Goal: Task Accomplishment & Management: Use online tool/utility

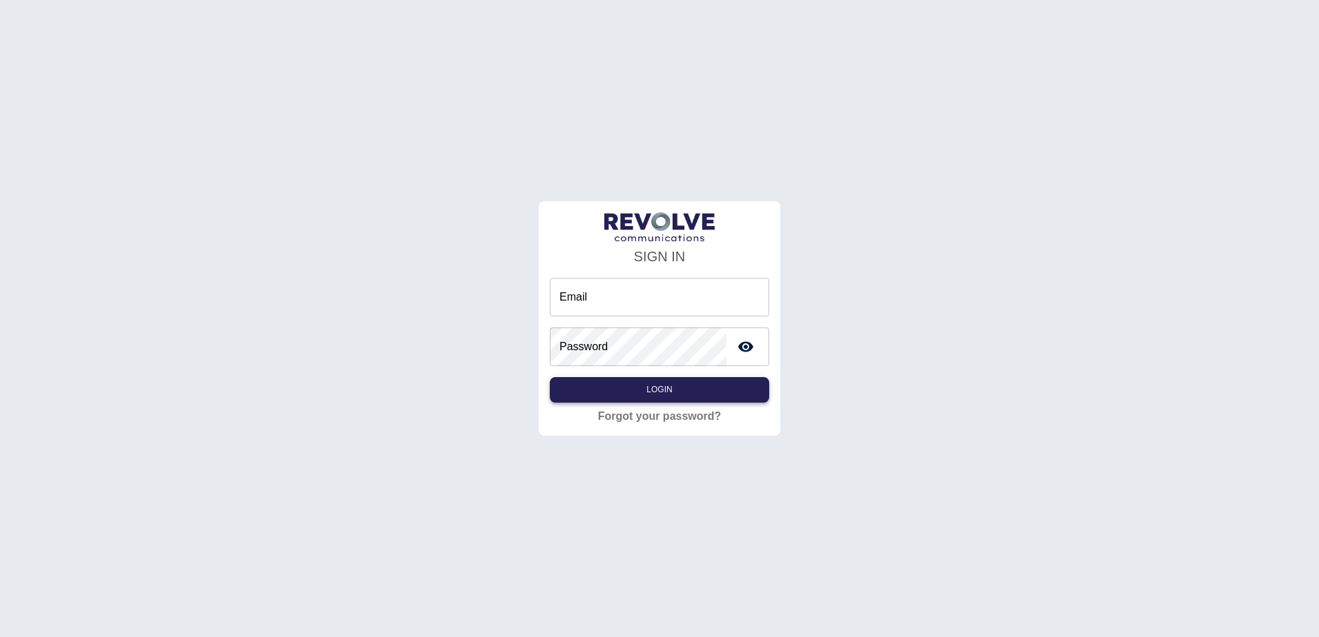
type input "**********"
click at [659, 395] on button "Login" at bounding box center [659, 390] width 219 height 26
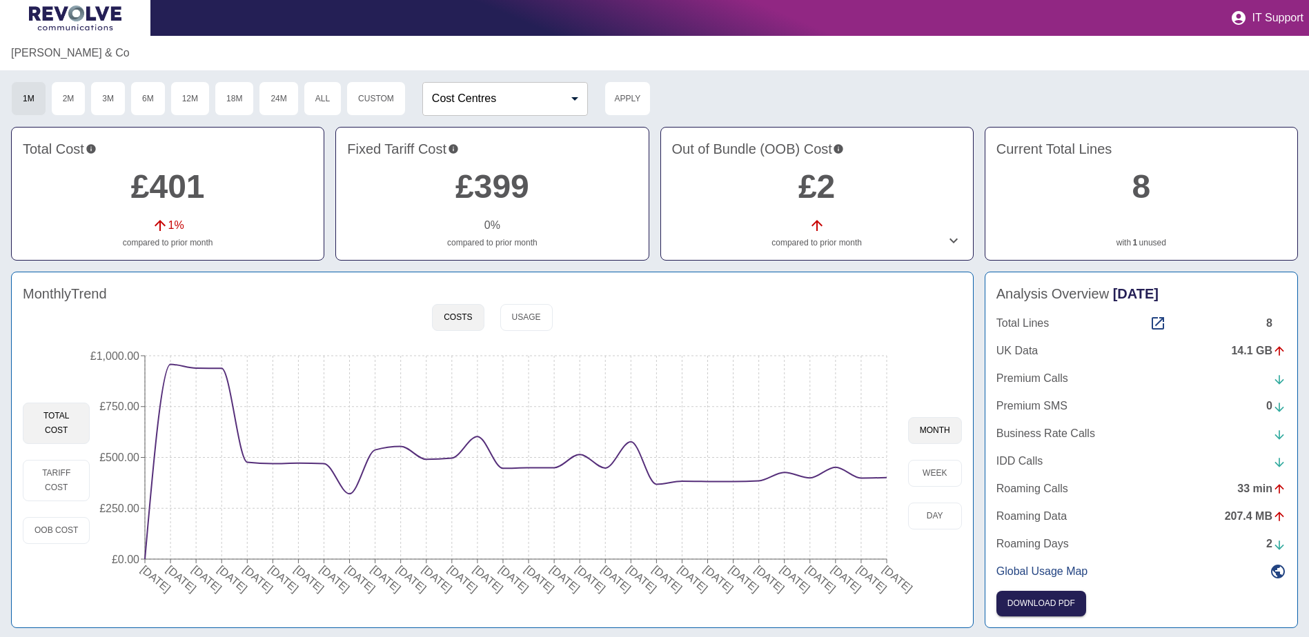
click at [180, 188] on link "£401" at bounding box center [168, 186] width 74 height 37
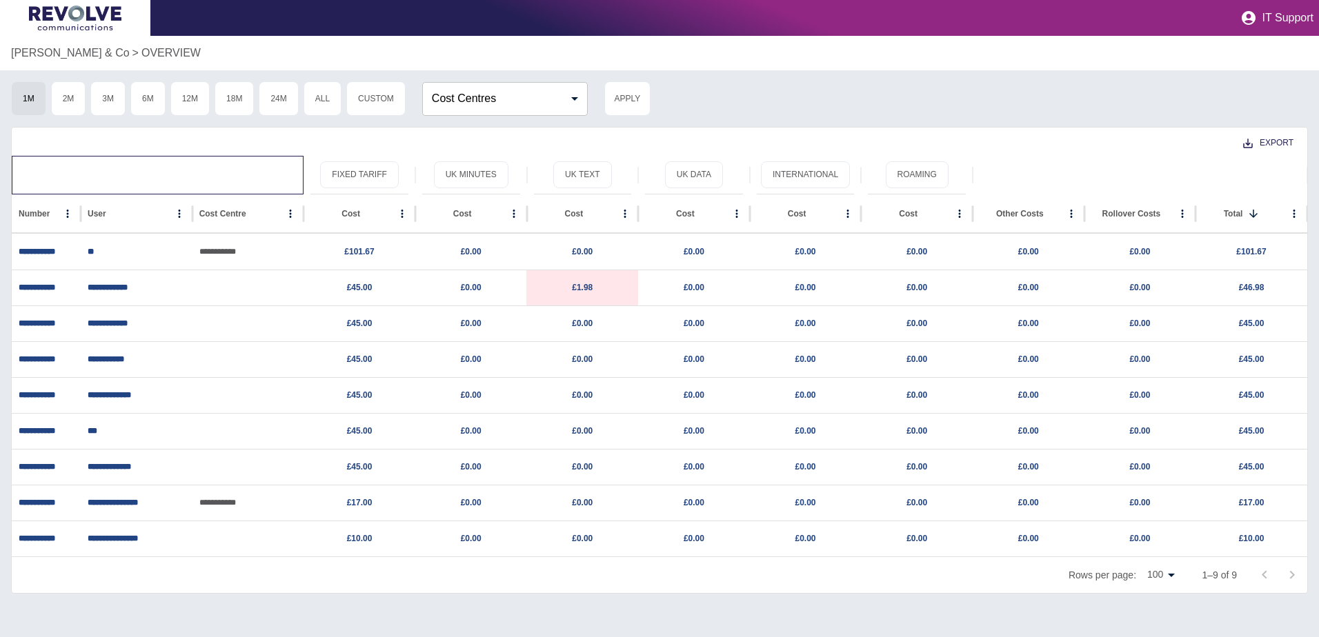
click at [103, 168] on div at bounding box center [158, 175] width 278 height 39
click at [141, 52] on p "OVERVIEW" at bounding box center [170, 53] width 59 height 17
click at [43, 54] on p "[PERSON_NAME] & Co" at bounding box center [70, 53] width 119 height 17
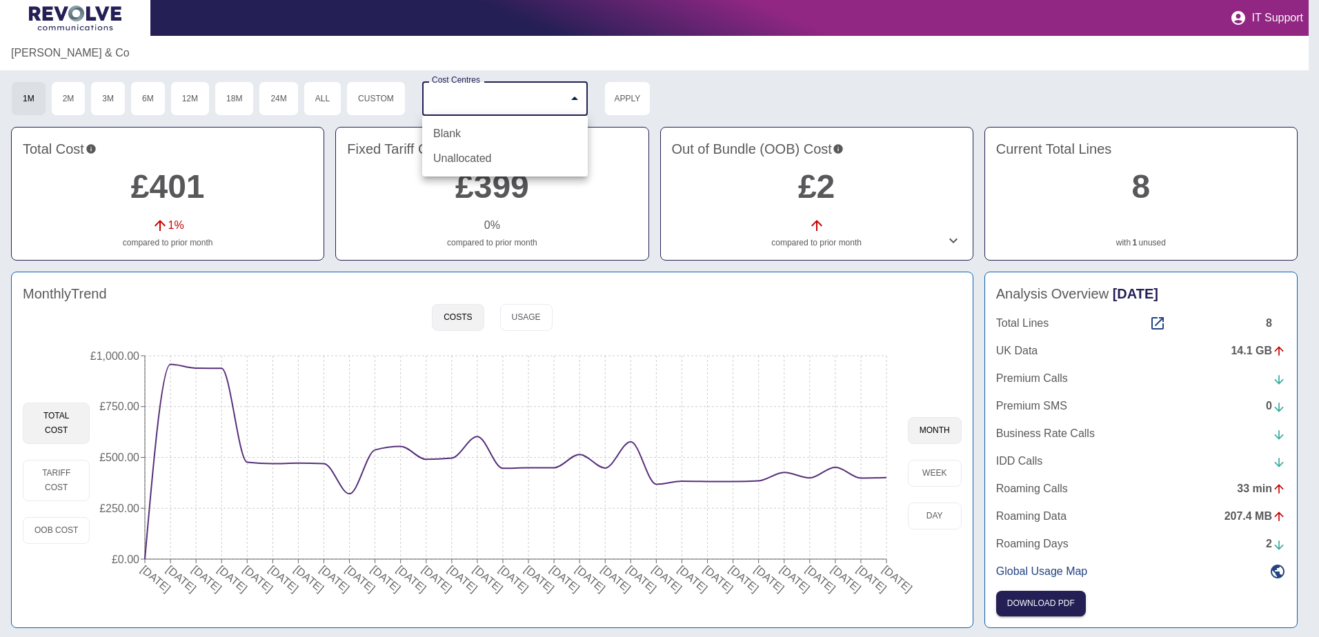
click at [571, 101] on body "IT Support [PERSON_NAME] & Co 1M 2M 3M 6M 12M 18M 24M All Custom Cost Centres ​…" at bounding box center [659, 318] width 1319 height 637
click at [726, 81] on div at bounding box center [659, 318] width 1319 height 637
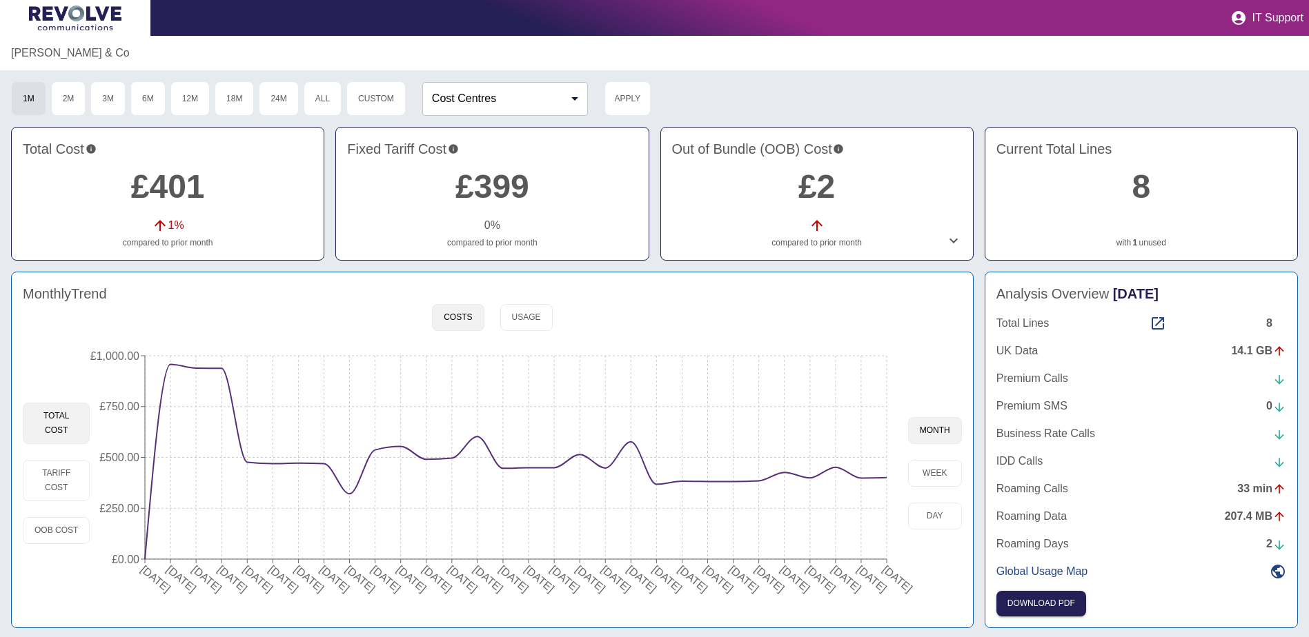
click at [506, 188] on link "£399" at bounding box center [492, 186] width 74 height 37
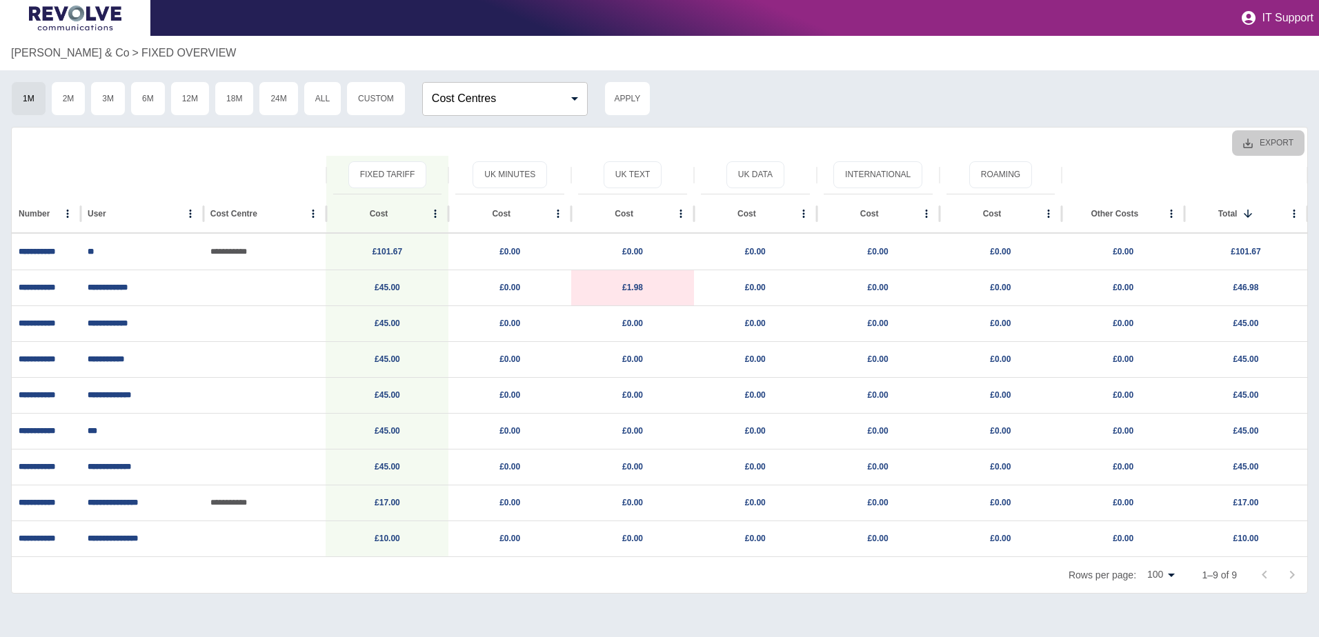
click at [1247, 143] on icon "Export" at bounding box center [1248, 143] width 12 height 12
click at [1243, 197] on li "Download as EXCEL" at bounding box center [1242, 198] width 125 height 25
click at [1269, 83] on div "1M 2M 3M 6M 12M 18M 24M All Custom Cost Centres ​ Cost Centres Apply" at bounding box center [659, 98] width 1297 height 34
click at [43, 52] on p "[PERSON_NAME] & Co" at bounding box center [70, 53] width 119 height 17
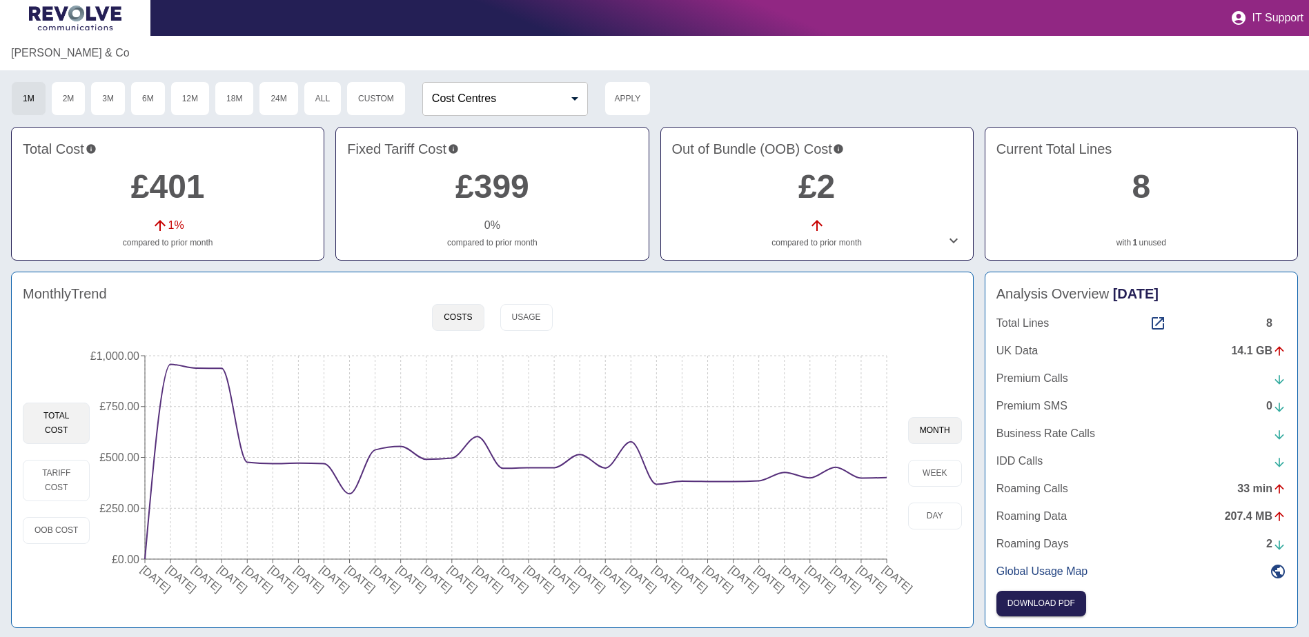
scroll to position [4, 0]
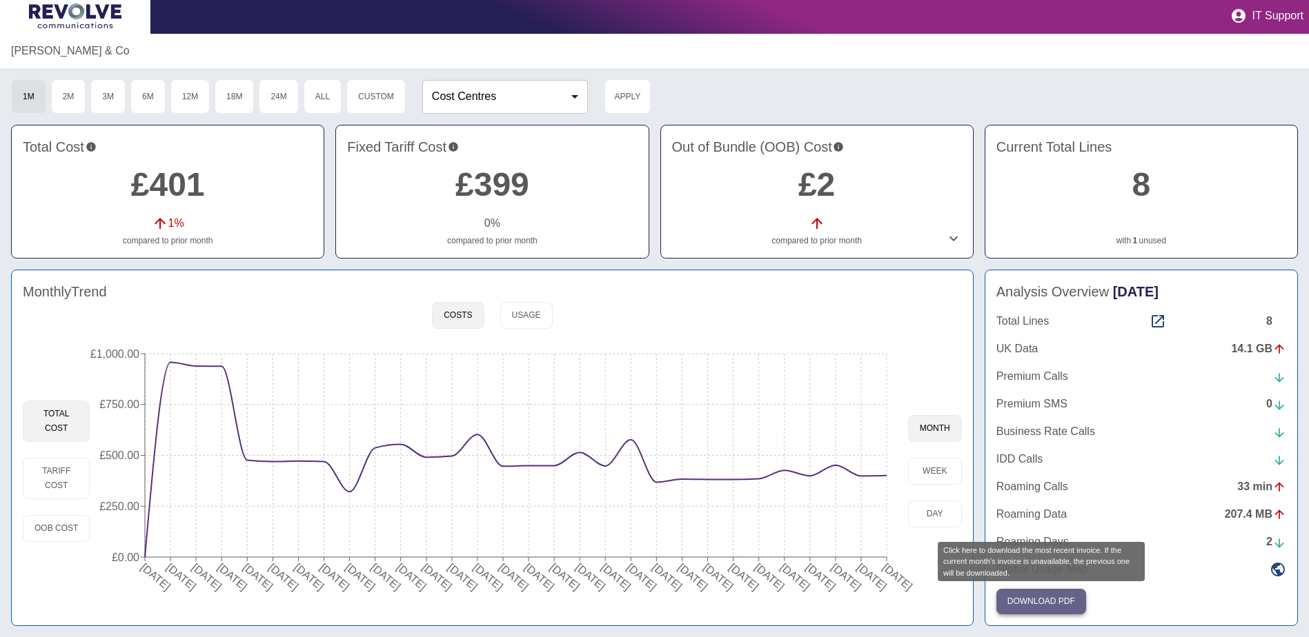
click at [1060, 601] on button "Download PDF" at bounding box center [1041, 602] width 90 height 26
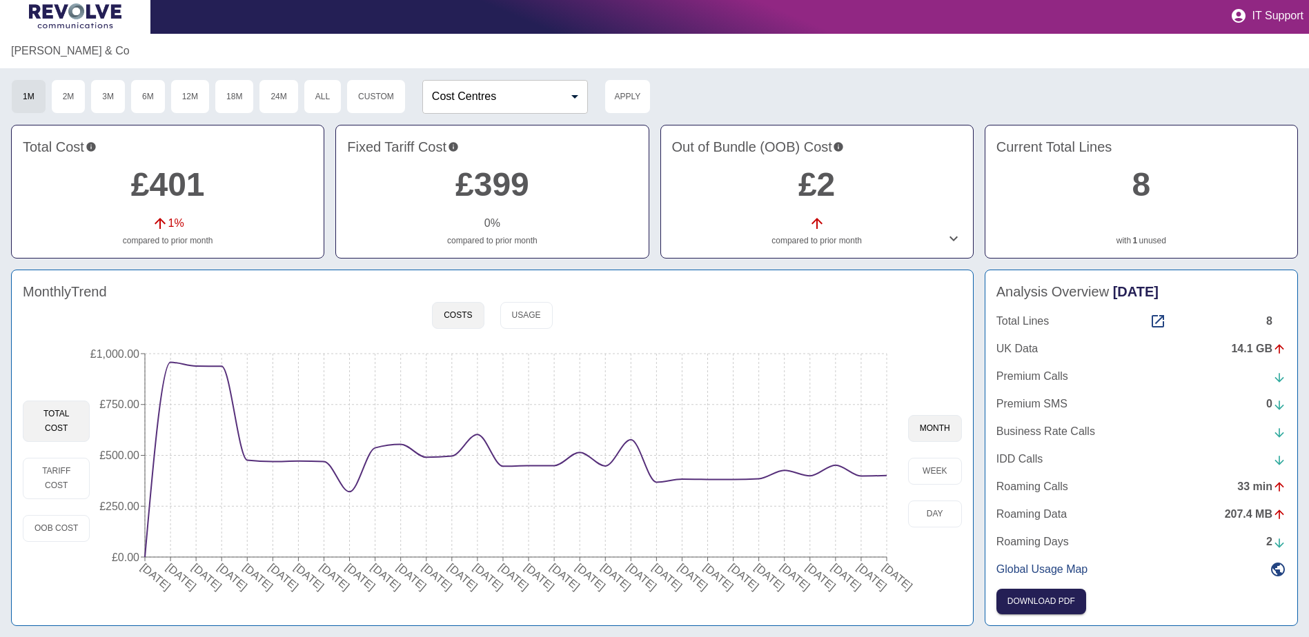
click at [831, 81] on div "1M 2M 3M 6M 12M 18M 24M All Custom Cost Centres ​ Cost Centres Apply" at bounding box center [654, 96] width 1287 height 34
click at [1247, 348] on div "14.1 GB" at bounding box center [1258, 349] width 55 height 17
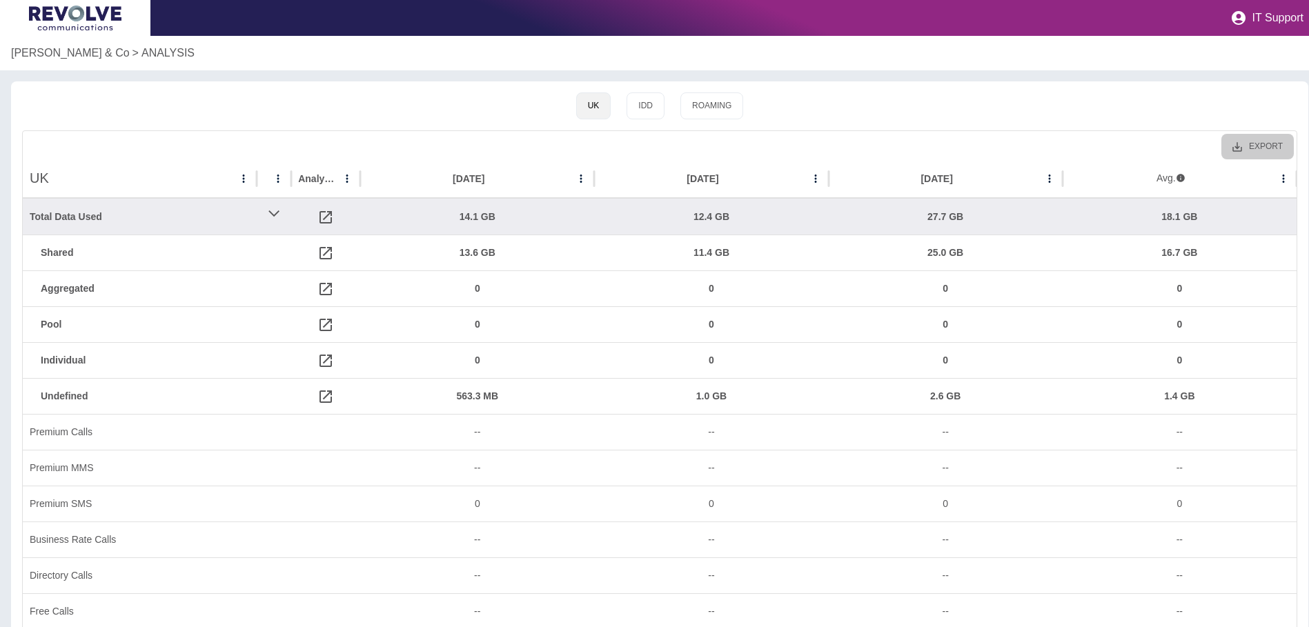
click at [1272, 142] on button "Export" at bounding box center [1257, 147] width 72 height 26
click at [1249, 175] on li "Download as CSV" at bounding box center [1238, 177] width 112 height 25
